Goal: Check status

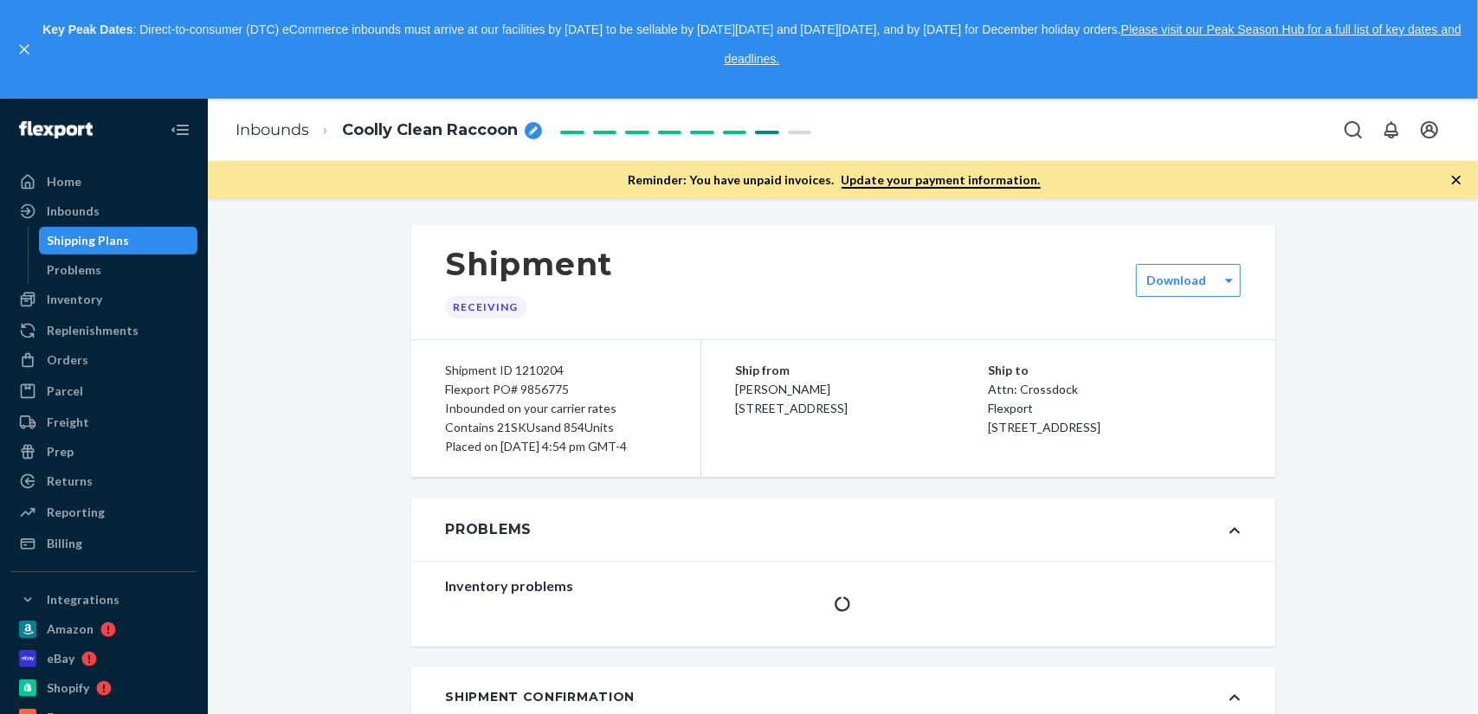
scroll to position [2864, 0]
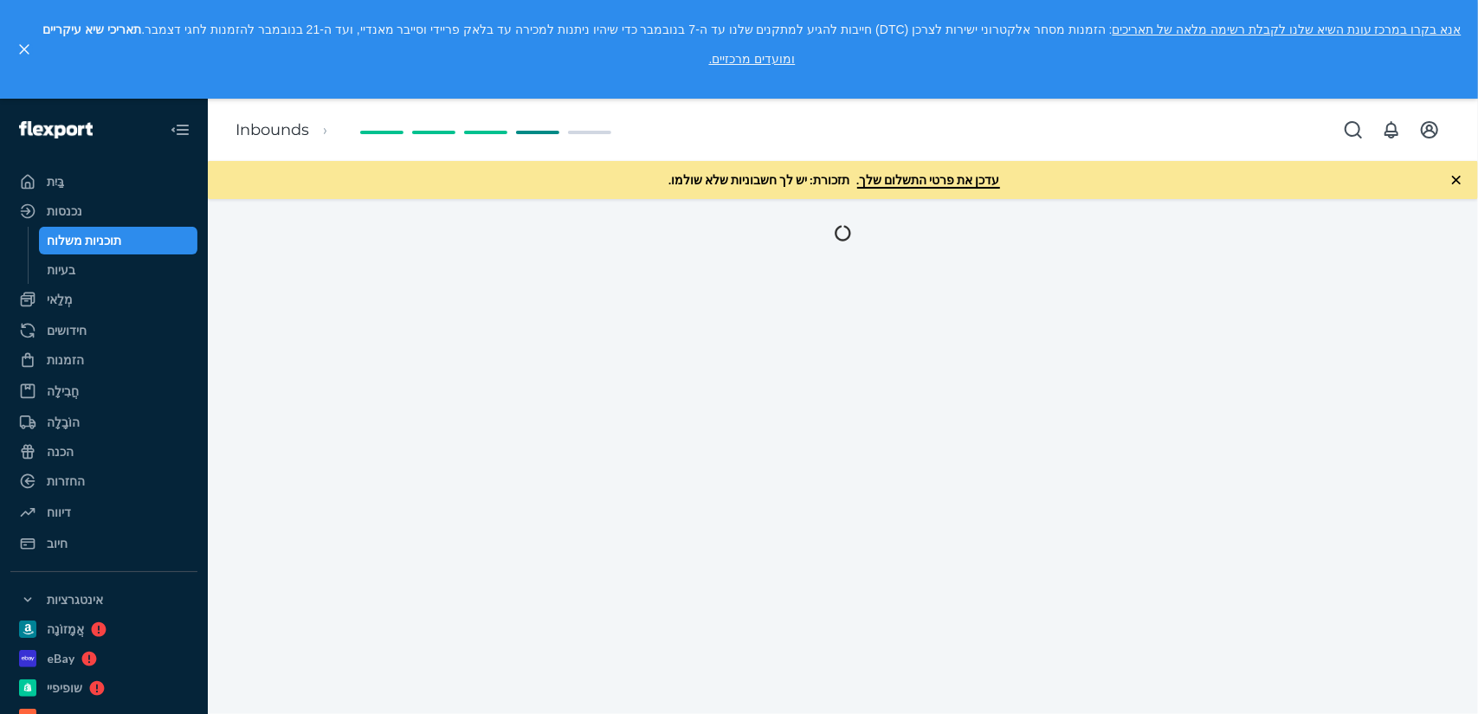
drag, startPoint x: 929, startPoint y: 222, endPoint x: 926, endPoint y: 236, distance: 14.1
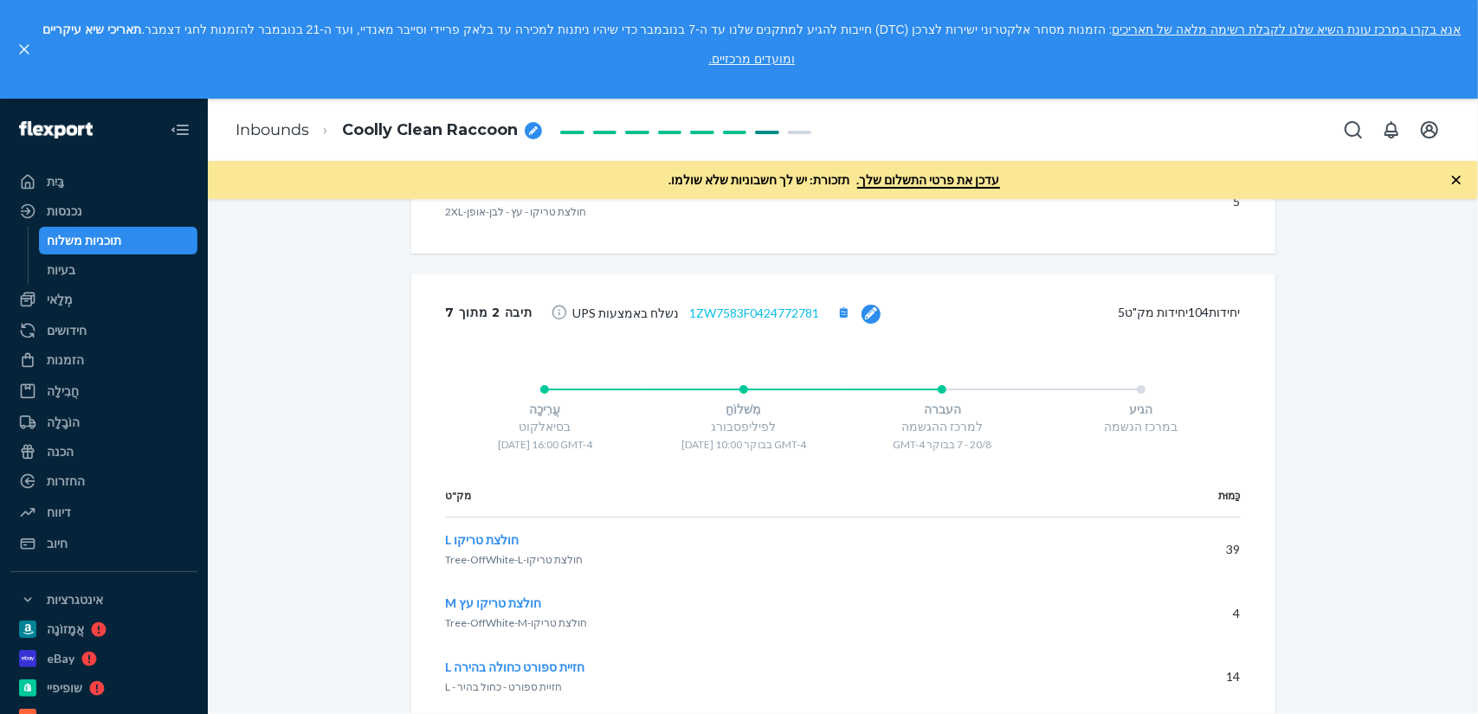
scroll to position [3289, 0]
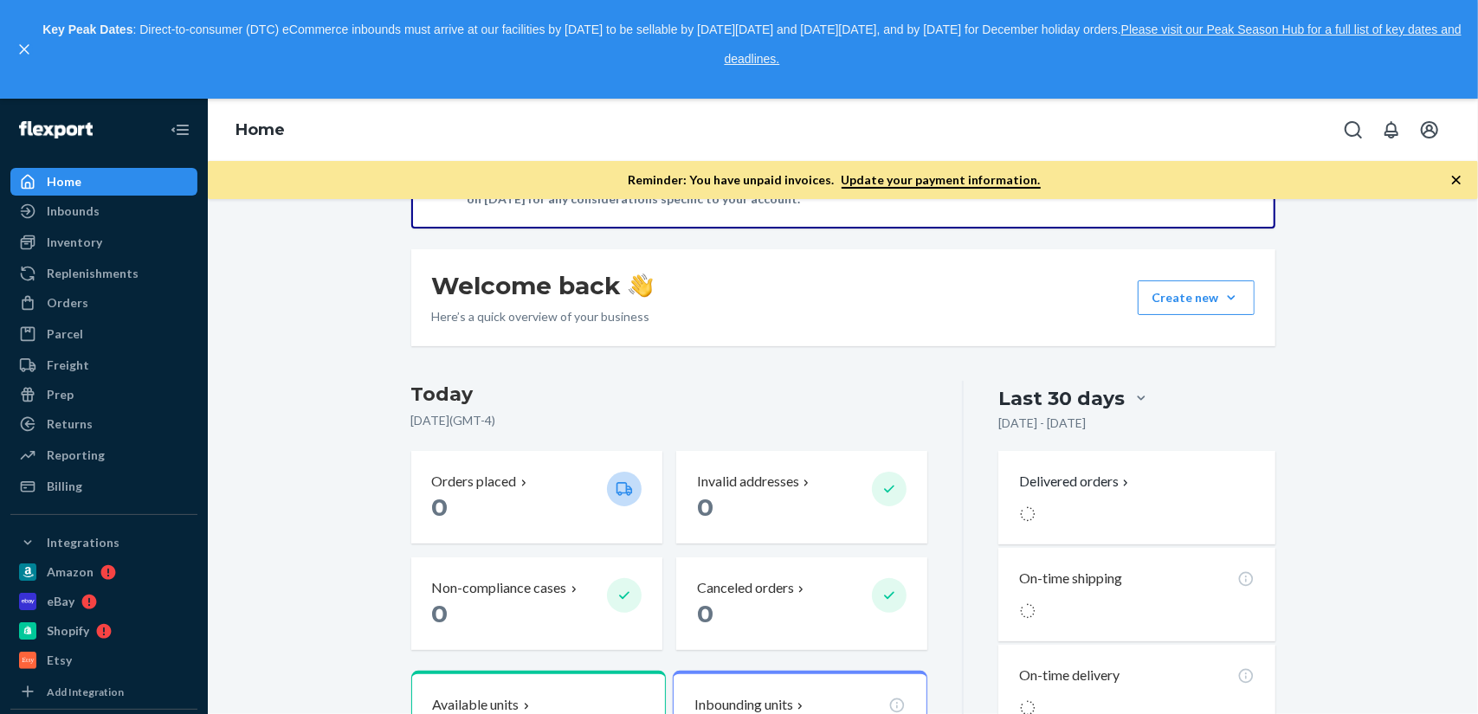
scroll to position [346, 0]
